Goal: Task Accomplishment & Management: Use online tool/utility

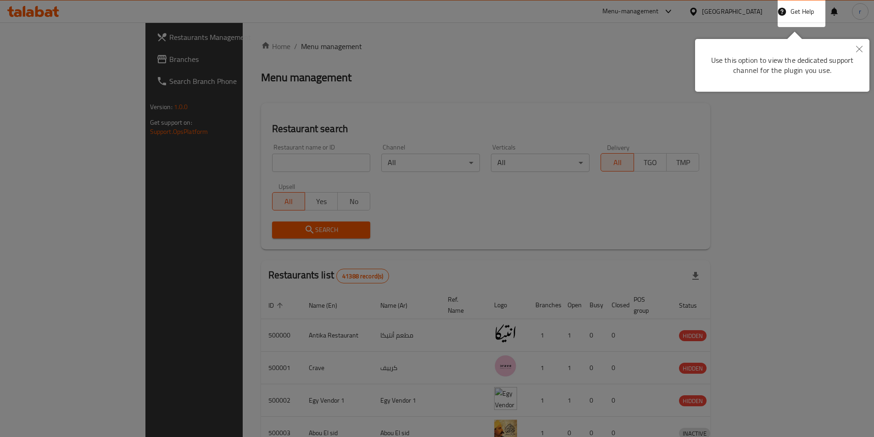
click at [46, 65] on div at bounding box center [437, 218] width 874 height 437
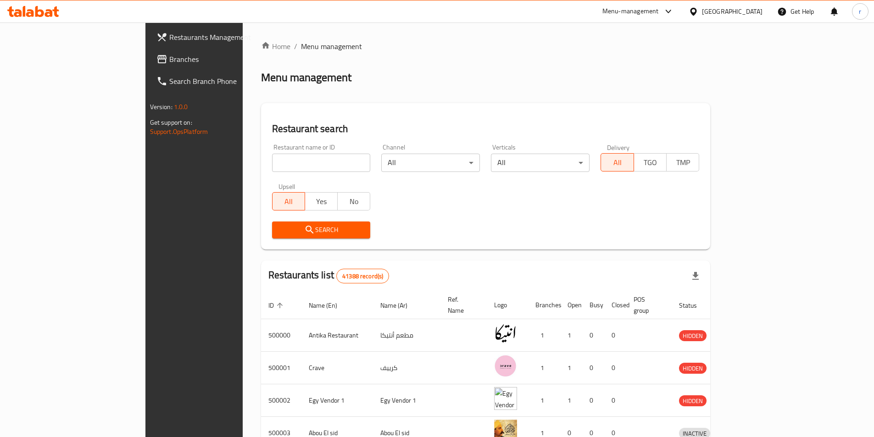
click at [169, 65] on span "Branches" at bounding box center [226, 59] width 115 height 11
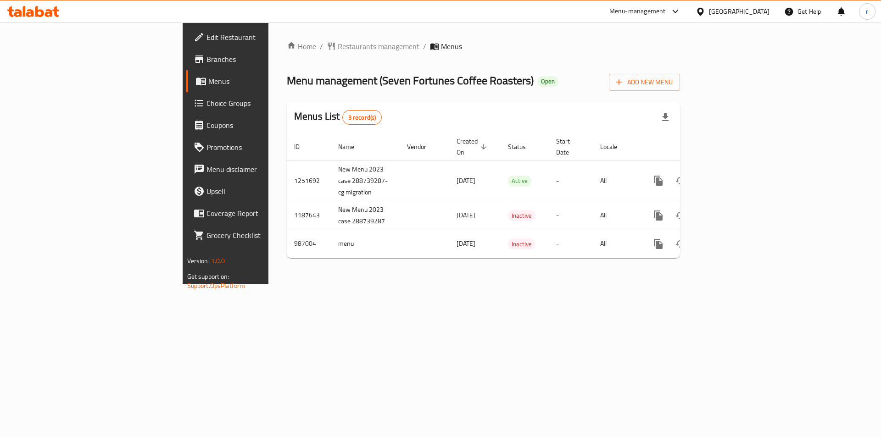
click at [207, 62] on span "Branches" at bounding box center [265, 59] width 116 height 11
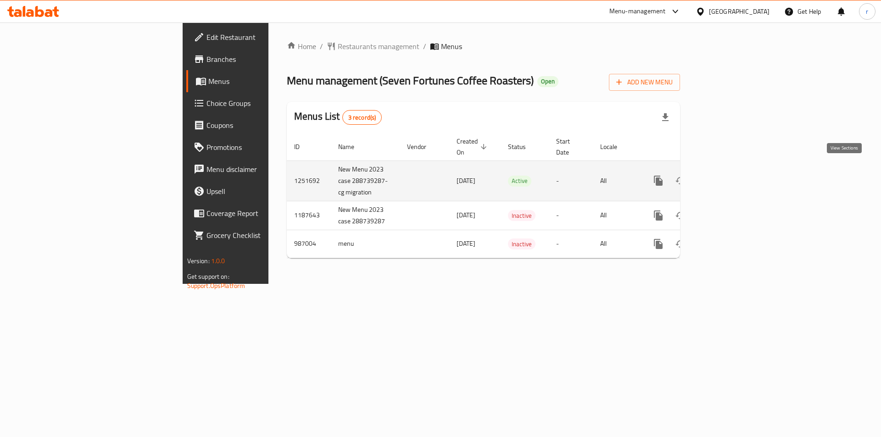
click at [730, 175] on icon "enhanced table" at bounding box center [724, 180] width 11 height 11
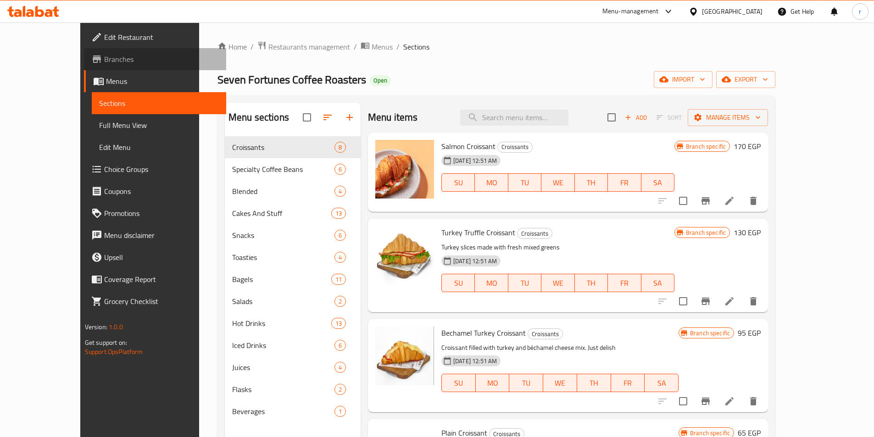
click at [104, 61] on span "Branches" at bounding box center [161, 59] width 115 height 11
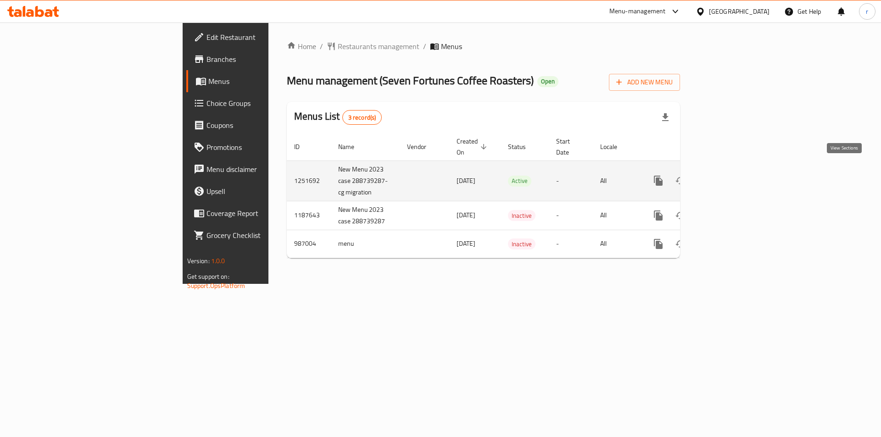
click at [730, 175] on icon "enhanced table" at bounding box center [724, 180] width 11 height 11
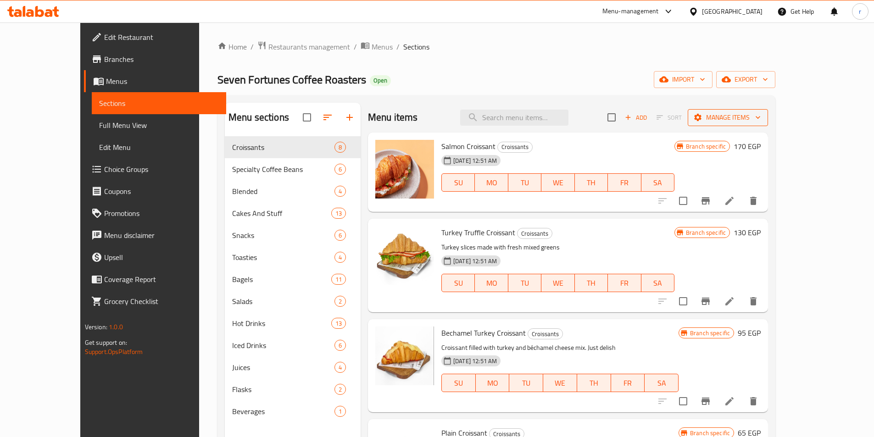
click at [761, 115] on span "Manage items" at bounding box center [728, 117] width 66 height 11
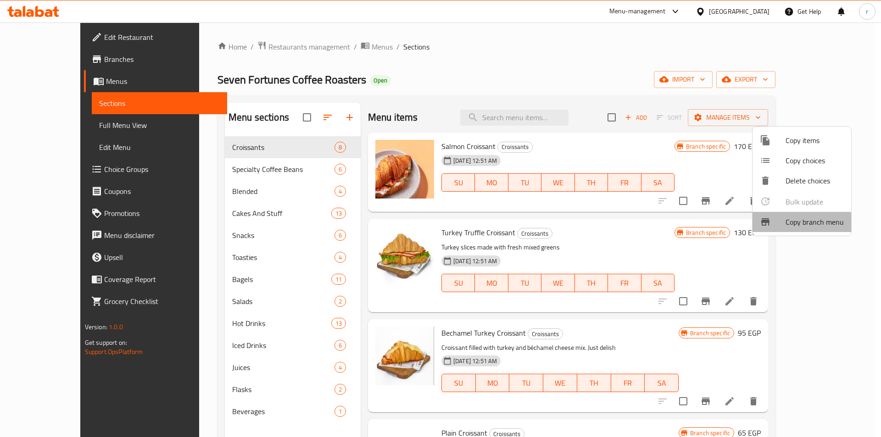
click at [797, 224] on span "Copy branch menu" at bounding box center [815, 222] width 58 height 11
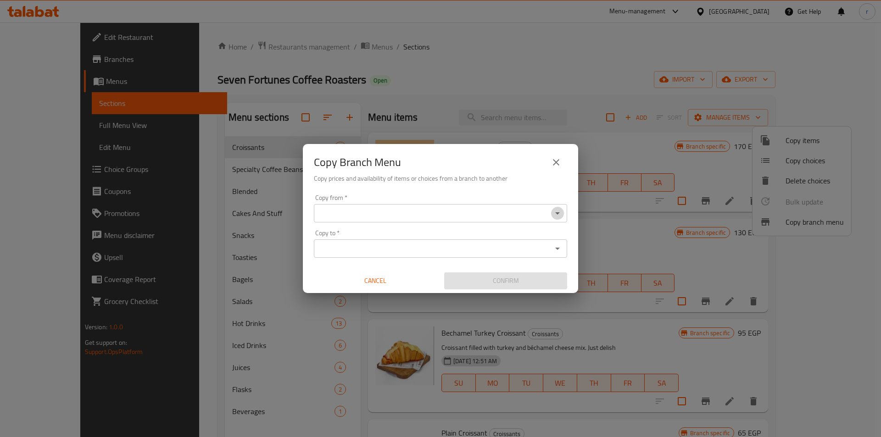
click at [561, 212] on icon "Open" at bounding box center [557, 213] width 11 height 11
click at [555, 212] on icon "Open" at bounding box center [557, 213] width 11 height 11
click at [553, 215] on icon "Open" at bounding box center [557, 213] width 11 height 11
click at [442, 211] on input "Copy from   *" at bounding box center [433, 213] width 233 height 13
type input "7"
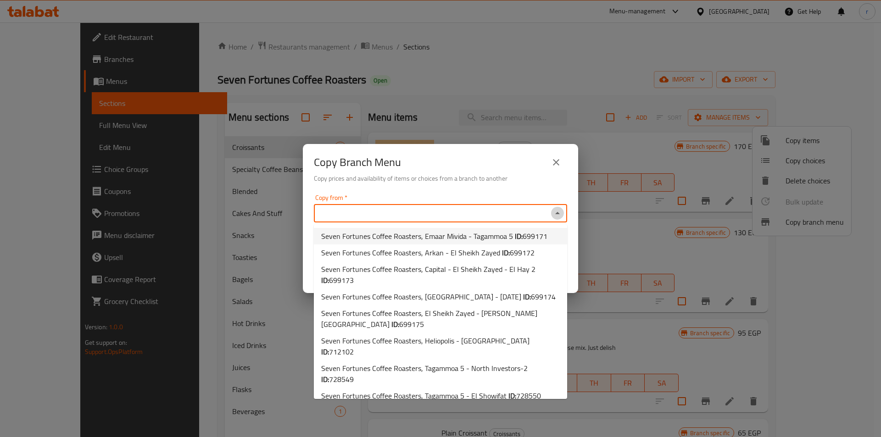
click at [558, 213] on icon "Close" at bounding box center [557, 213] width 5 height 2
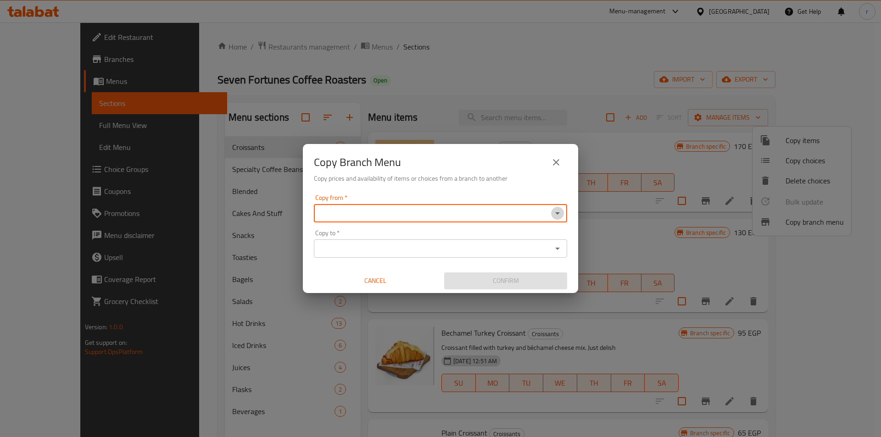
click at [558, 213] on icon "Open" at bounding box center [557, 213] width 5 height 2
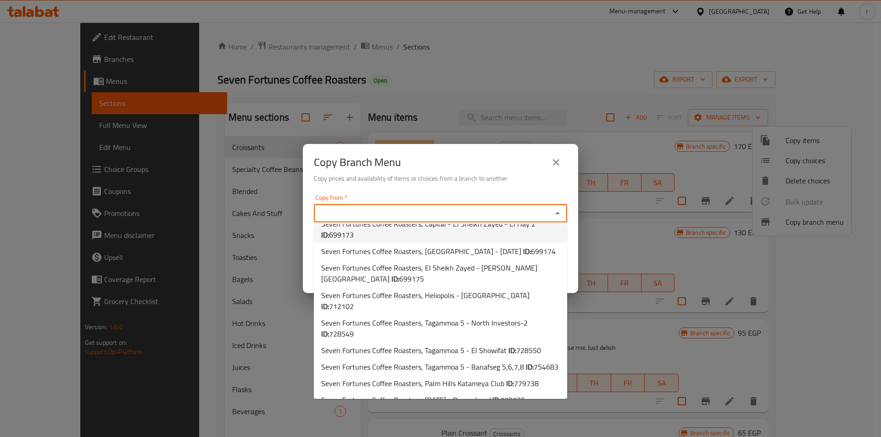
scroll to position [47, 0]
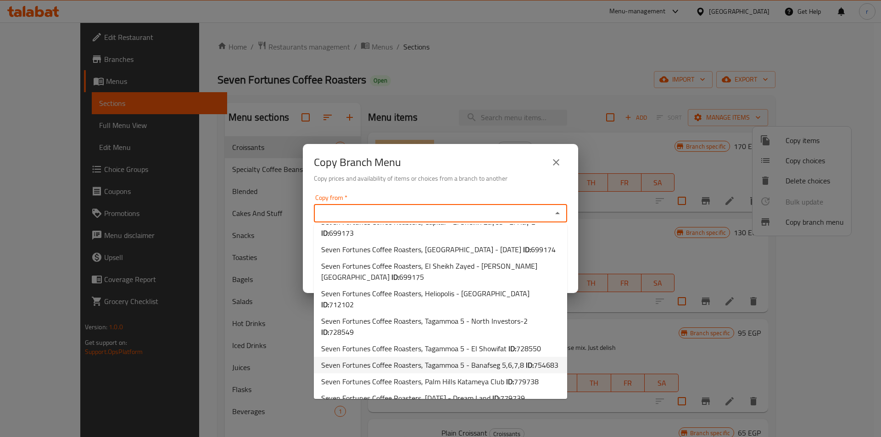
click at [534, 358] on span "754683" at bounding box center [546, 365] width 25 height 14
type input "Seven Fortunes Coffee Roasters, Tagammoa 5 - Banafseg 5,6,7,8"
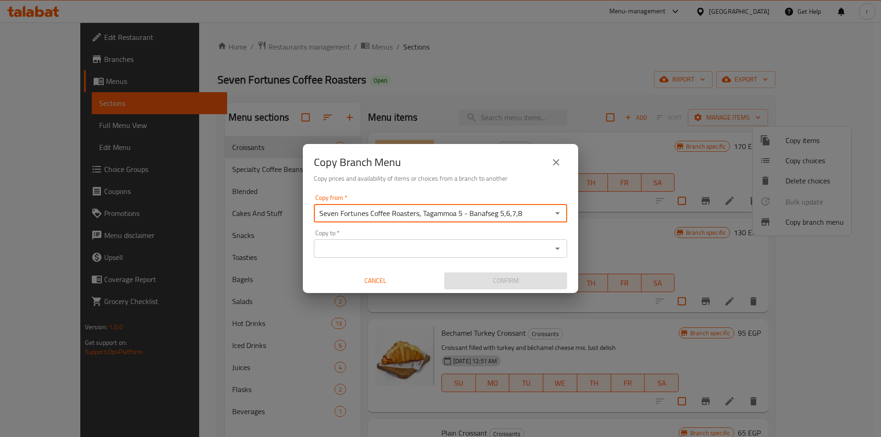
click at [558, 251] on icon "Open" at bounding box center [557, 248] width 11 height 11
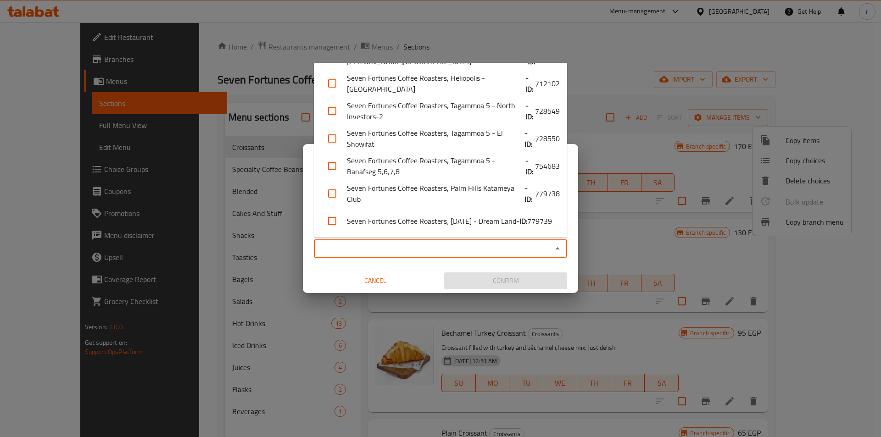
scroll to position [135, 0]
click at [535, 198] on span "779738" at bounding box center [547, 192] width 25 height 11
checkbox input "true"
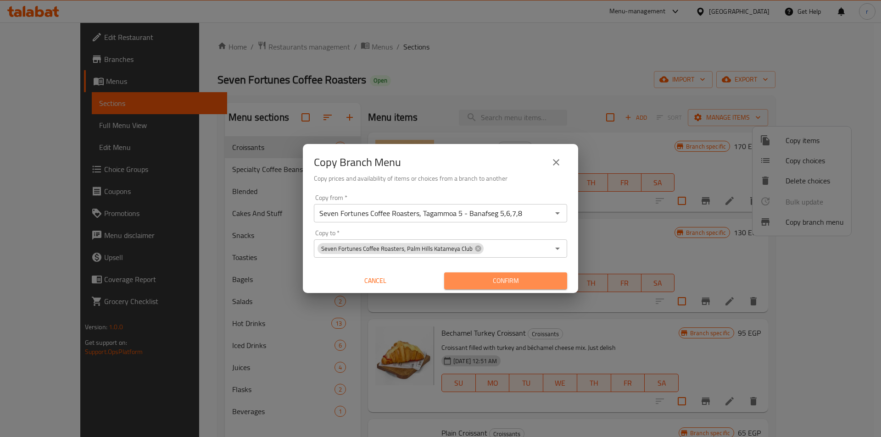
click at [514, 281] on span "Confirm" at bounding box center [506, 280] width 108 height 11
